Goal: Task Accomplishment & Management: Manage account settings

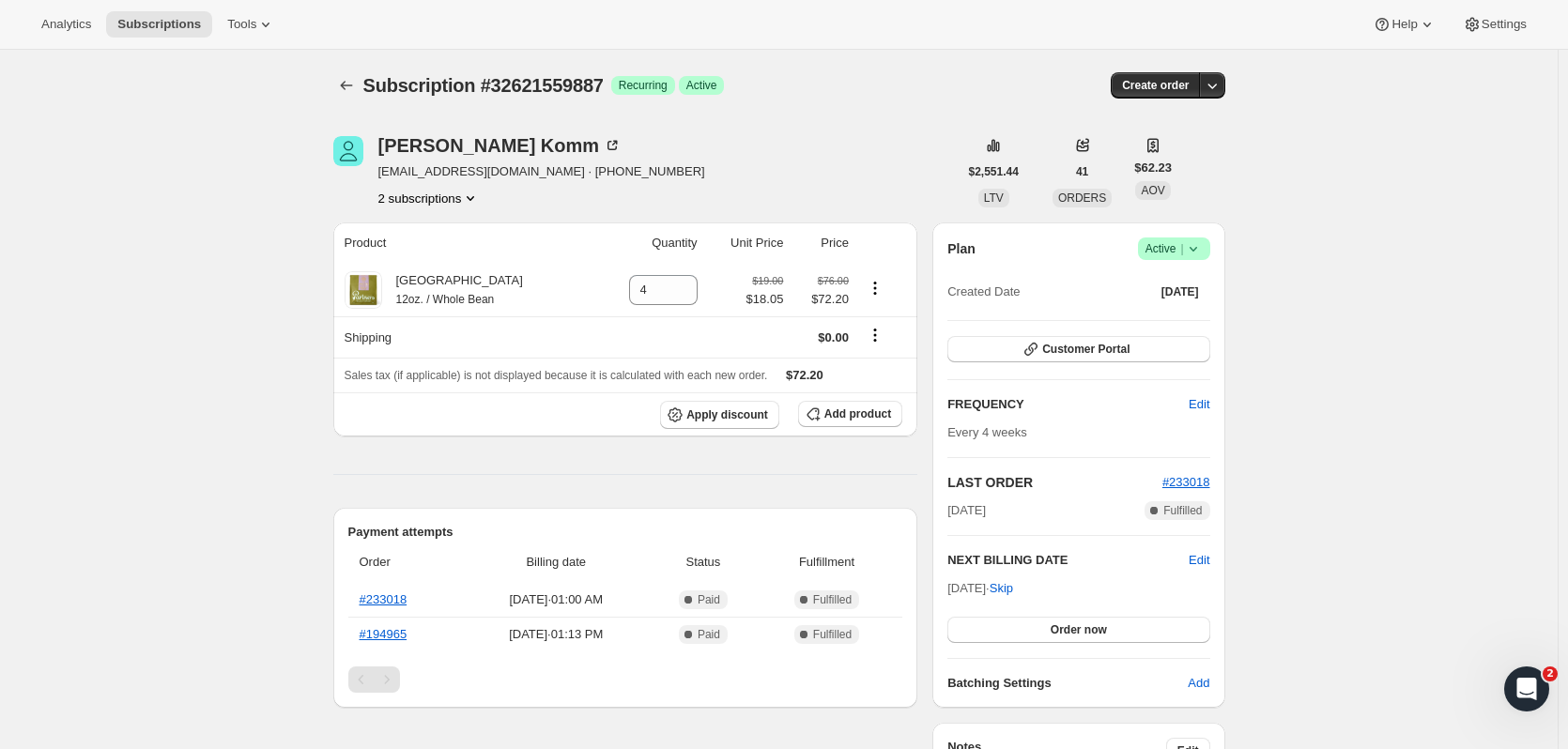
click at [469, 199] on icon "Product actions" at bounding box center [470, 197] width 19 height 19
click at [452, 255] on button "32698138703" at bounding box center [434, 264] width 142 height 30
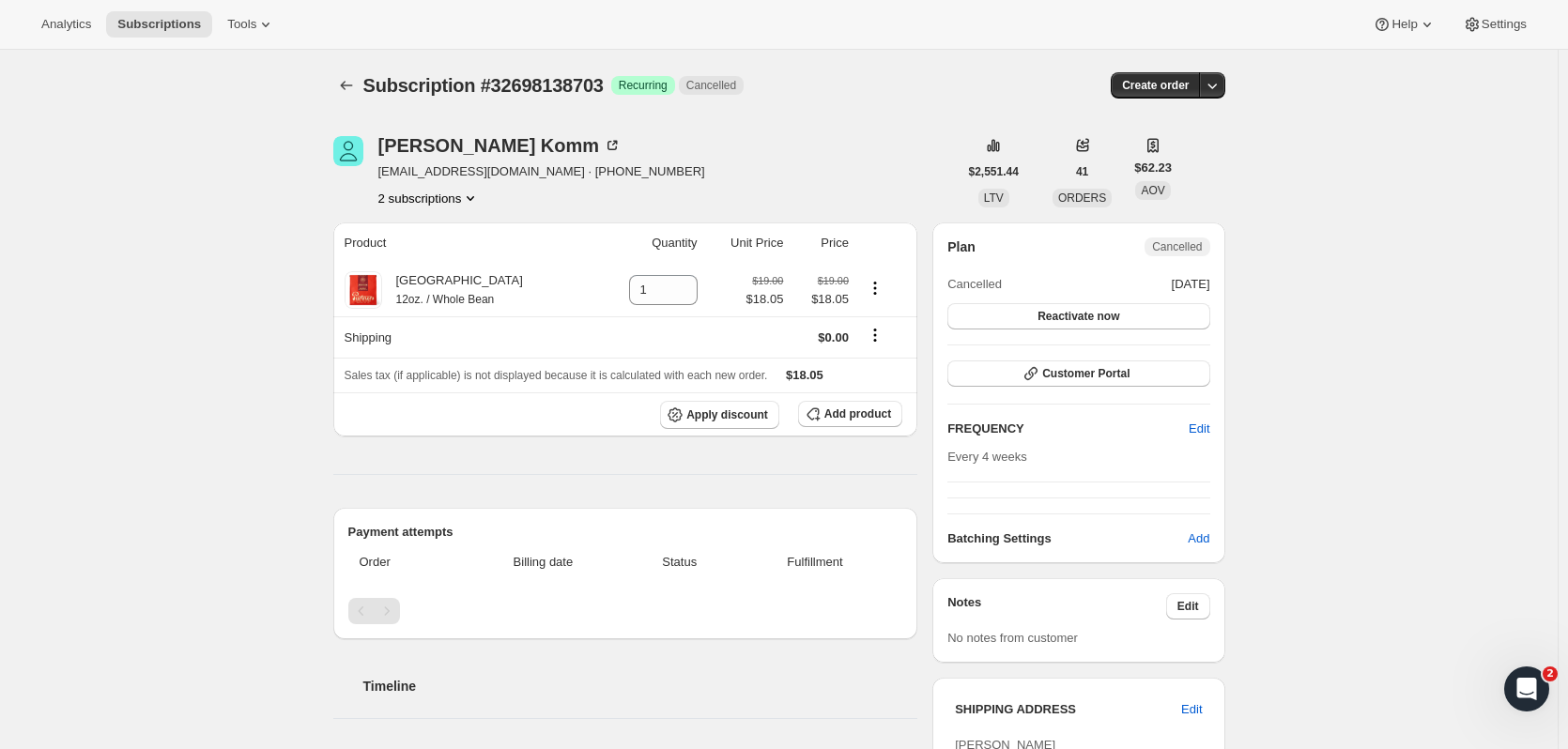
click at [471, 199] on icon "Product actions" at bounding box center [470, 197] width 19 height 19
click at [460, 237] on span "32621559887" at bounding box center [434, 233] width 130 height 19
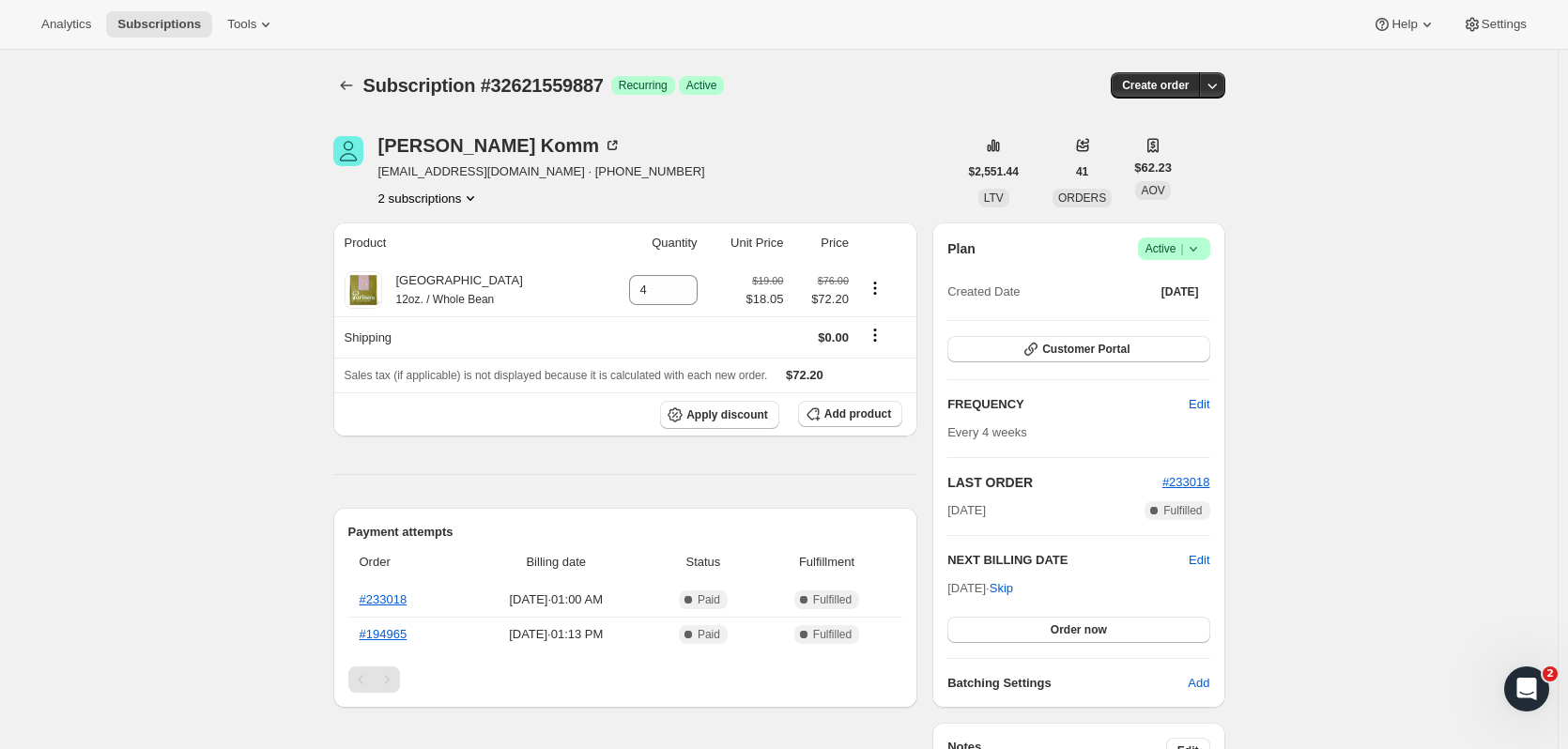
click at [459, 196] on button "2 subscriptions" at bounding box center [430, 197] width 103 height 19
click at [431, 259] on span "32698138703" at bounding box center [407, 265] width 75 height 14
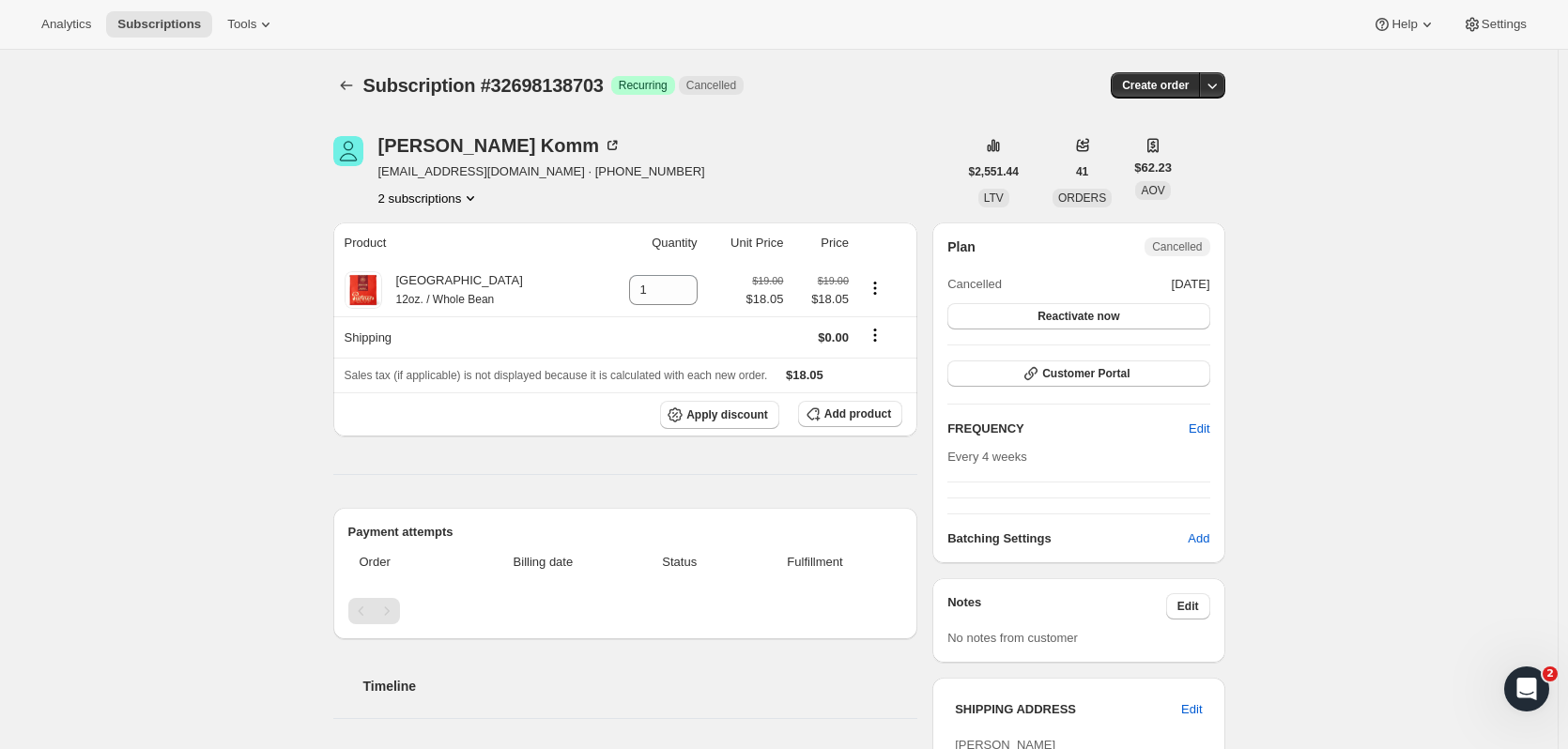
click at [444, 194] on button "2 subscriptions" at bounding box center [430, 197] width 103 height 19
click at [452, 228] on span "32621559887" at bounding box center [434, 233] width 130 height 19
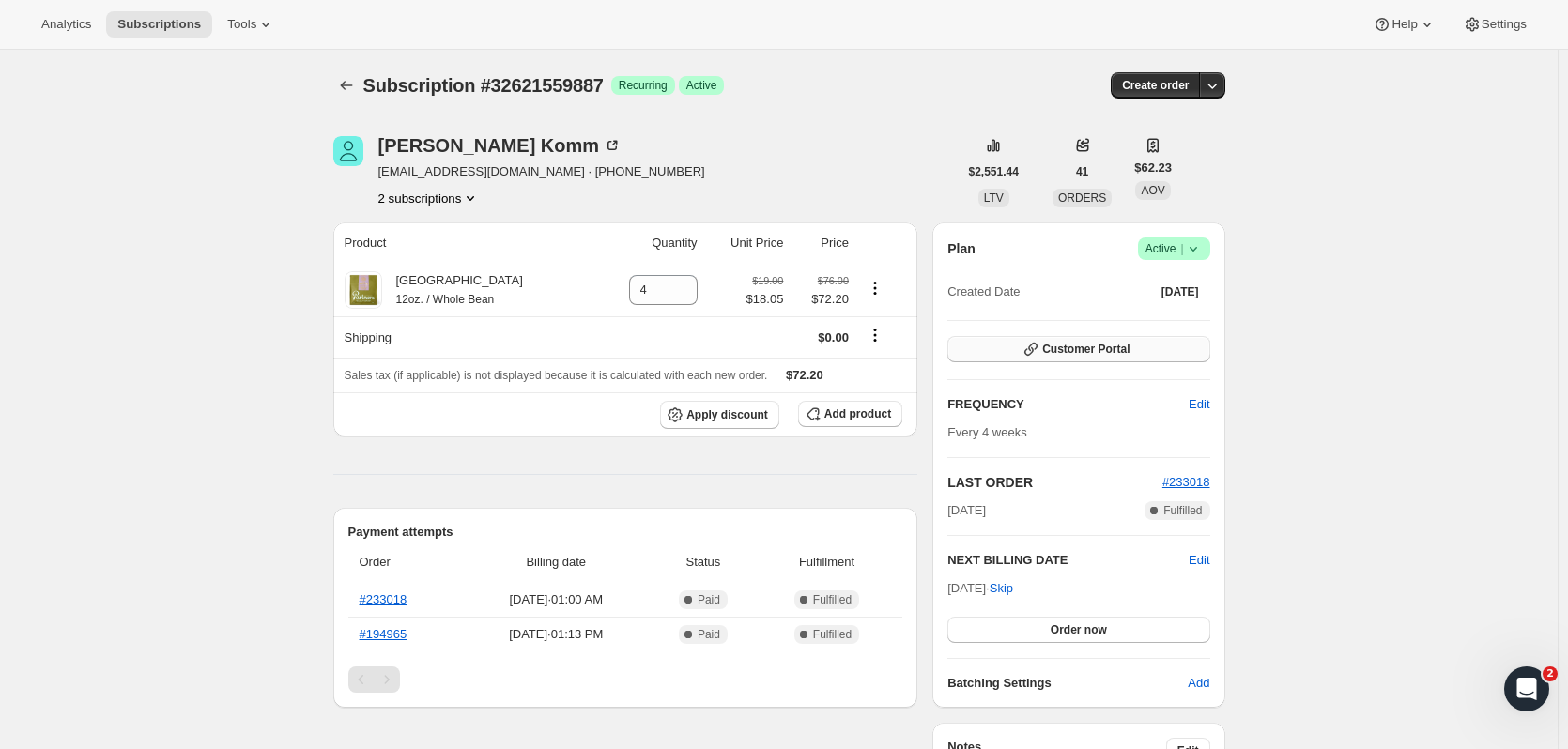
click at [1130, 354] on span "Customer Portal" at bounding box center [1086, 348] width 87 height 15
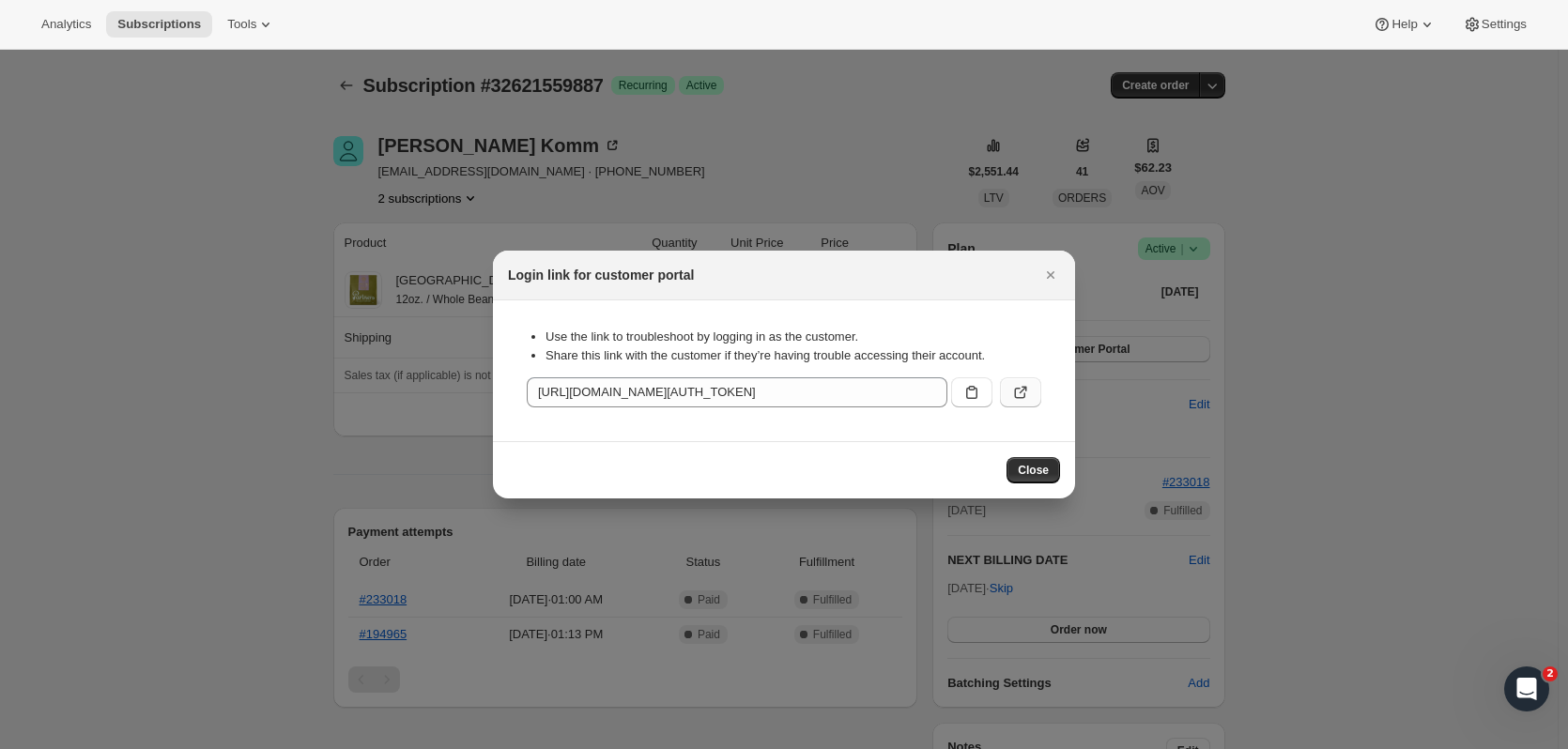
click at [1028, 392] on icon ":r5s:" at bounding box center [1020, 392] width 19 height 19
click at [969, 393] on icon ":r5s:" at bounding box center [972, 392] width 19 height 19
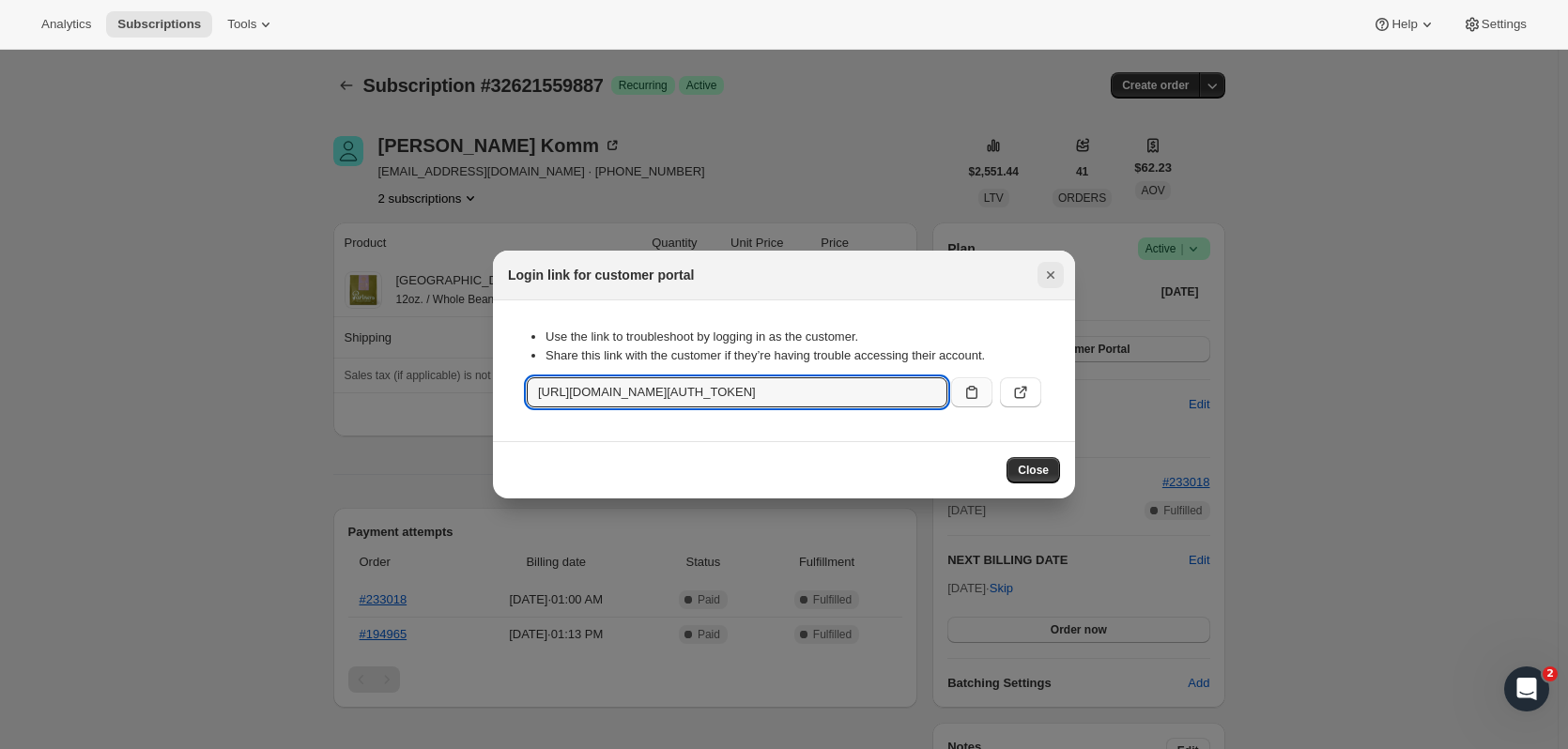
click at [1054, 272] on icon "Close" at bounding box center [1052, 275] width 8 height 8
